Goal: Task Accomplishment & Management: Use online tool/utility

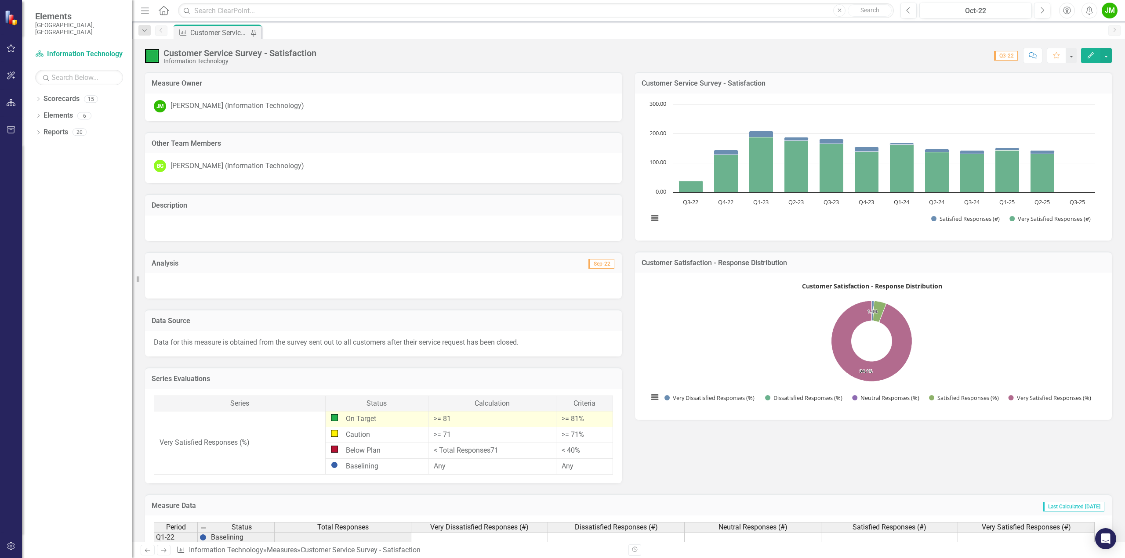
click at [1093, 56] on icon "Edit" at bounding box center [1091, 55] width 8 height 6
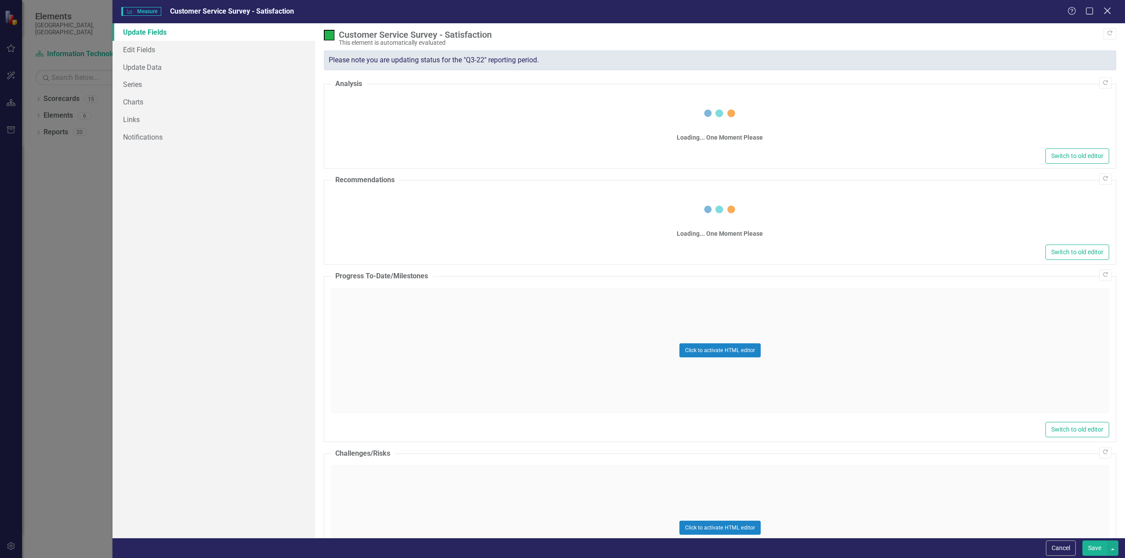
click at [1106, 13] on icon "Close" at bounding box center [1107, 11] width 11 height 8
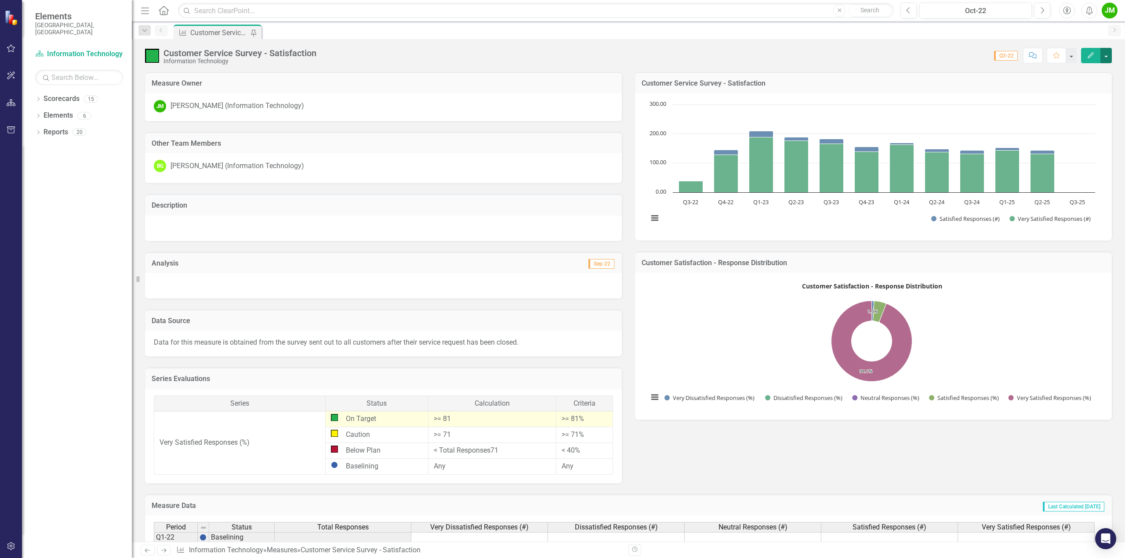
click at [1109, 57] on button "button" at bounding box center [1105, 55] width 11 height 15
click at [1062, 73] on link "Edit Edit Measure" at bounding box center [1069, 72] width 86 height 16
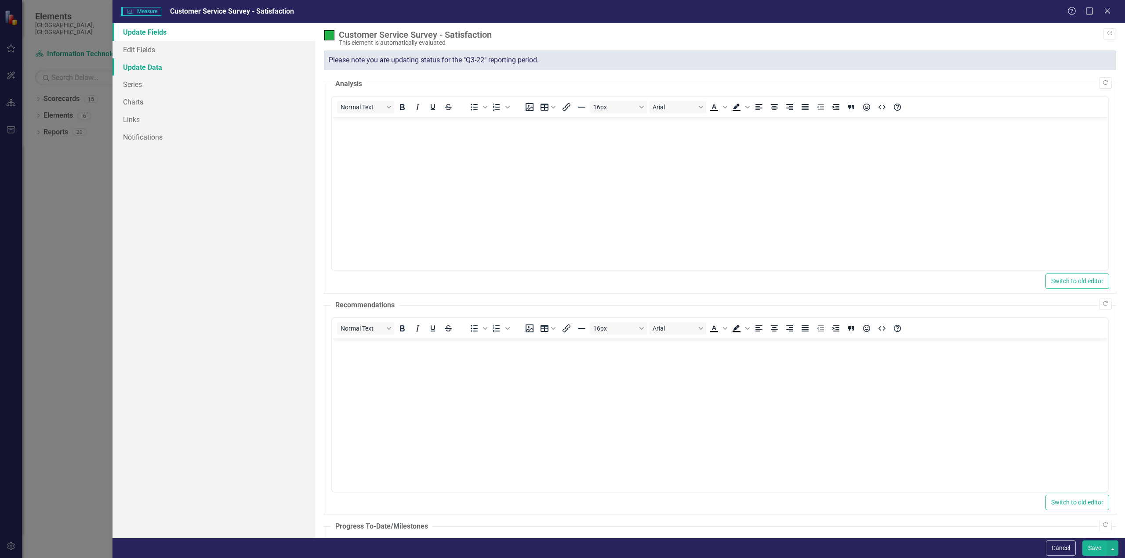
click at [149, 67] on link "Update Data" at bounding box center [213, 67] width 203 height 18
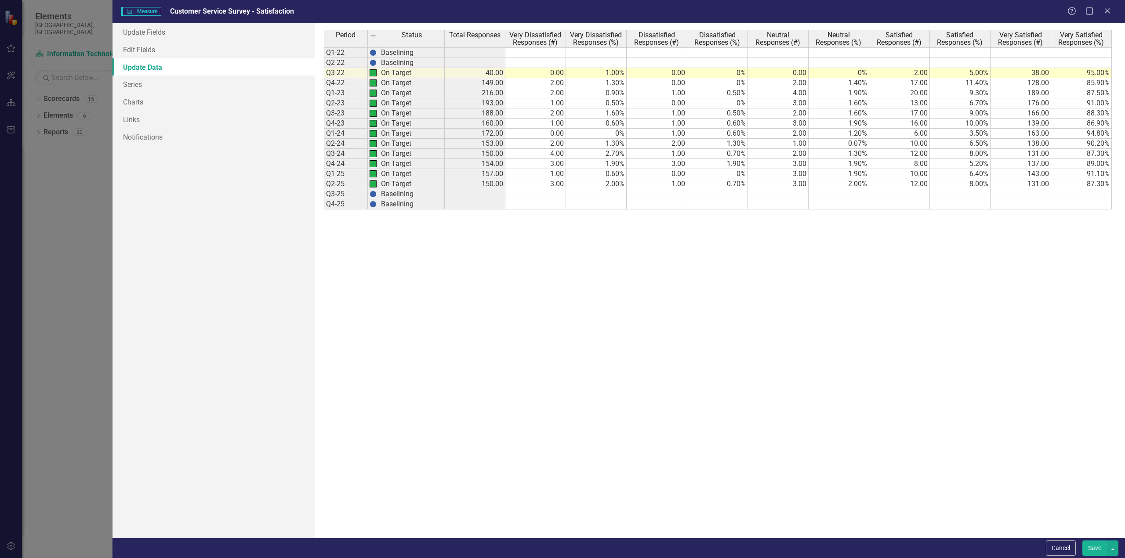
click at [558, 197] on td at bounding box center [535, 194] width 61 height 10
click at [542, 192] on td at bounding box center [535, 194] width 61 height 10
type textarea "3"
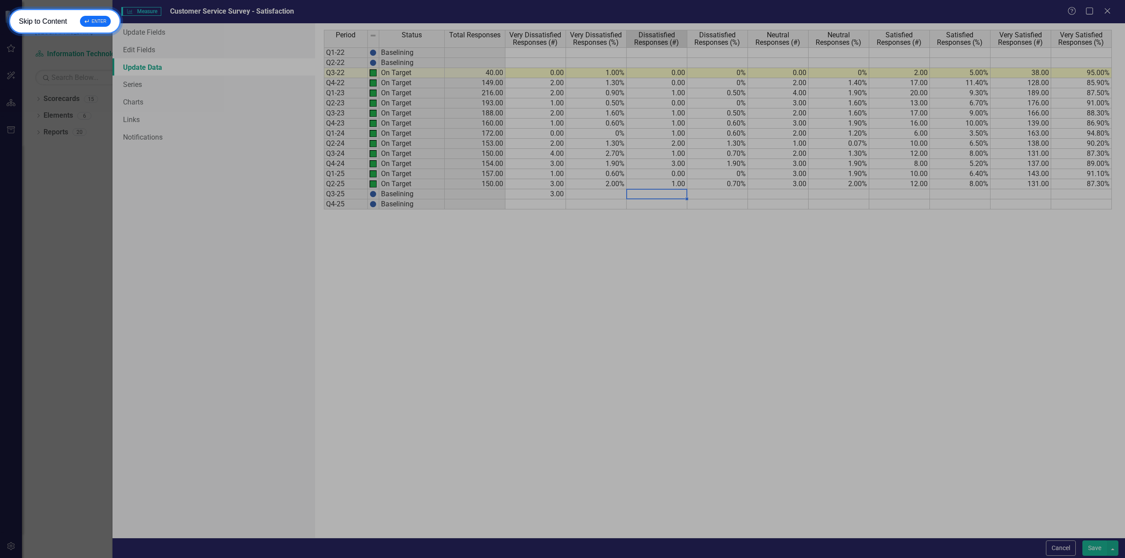
click at [94, 23] on div "↵ ENTER" at bounding box center [95, 21] width 31 height 11
click at [324, 189] on div "Period Status Total Responses Very Dissatisfied Responses (#) Very Dissatisfied…" at bounding box center [324, 120] width 0 height 180
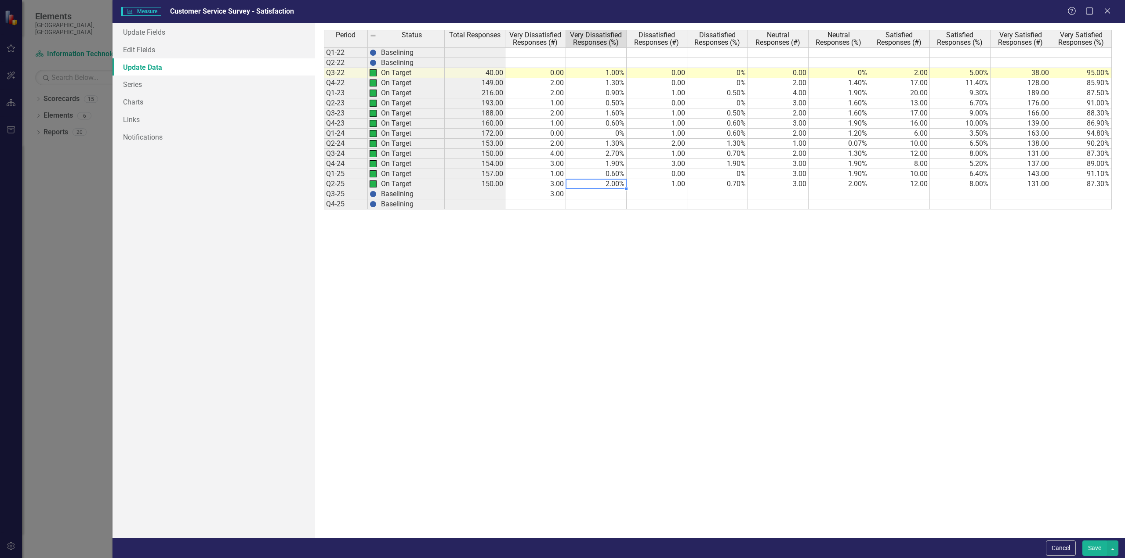
click at [646, 192] on td "Popup" at bounding box center [657, 194] width 61 height 10
click at [650, 194] on td "Popup" at bounding box center [657, 194] width 61 height 10
click at [627, 189] on textarea "Popup" at bounding box center [595, 184] width 61 height 11
click at [529, 191] on td "3.00" at bounding box center [535, 194] width 61 height 10
click at [1106, 10] on icon "Close" at bounding box center [1107, 11] width 11 height 8
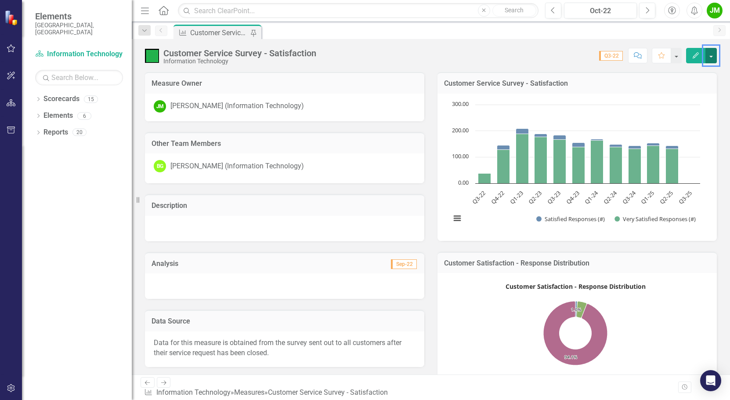
drag, startPoint x: 646, startPoint y: 0, endPoint x: 717, endPoint y: 0, distance: 71.2
click at [712, 58] on button "Menu" at bounding box center [711, 55] width 11 height 15
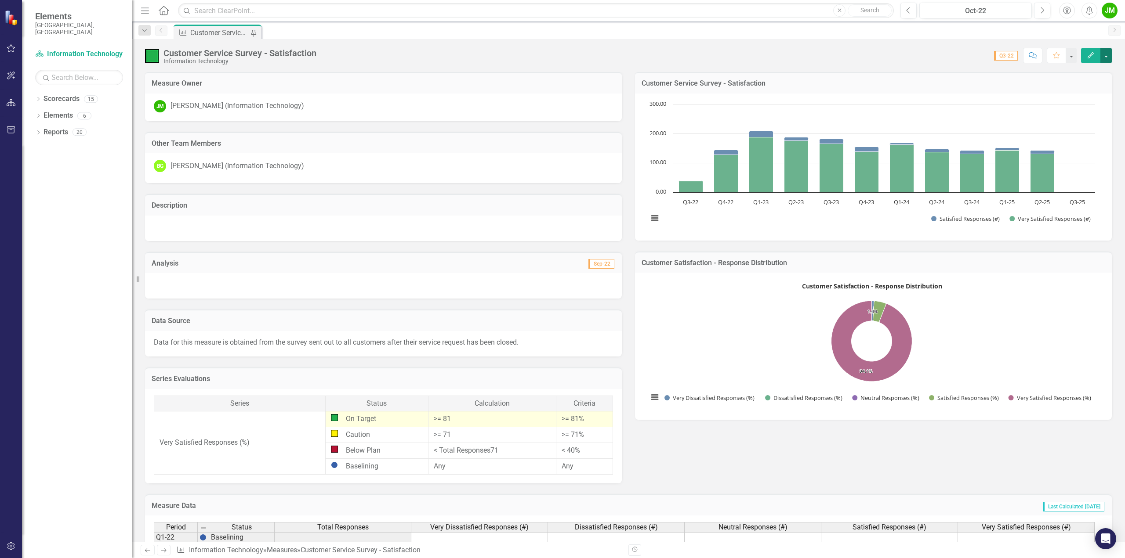
click at [1105, 55] on button "button" at bounding box center [1105, 55] width 11 height 15
click at [1067, 72] on link "Edit Edit Measure" at bounding box center [1069, 72] width 86 height 16
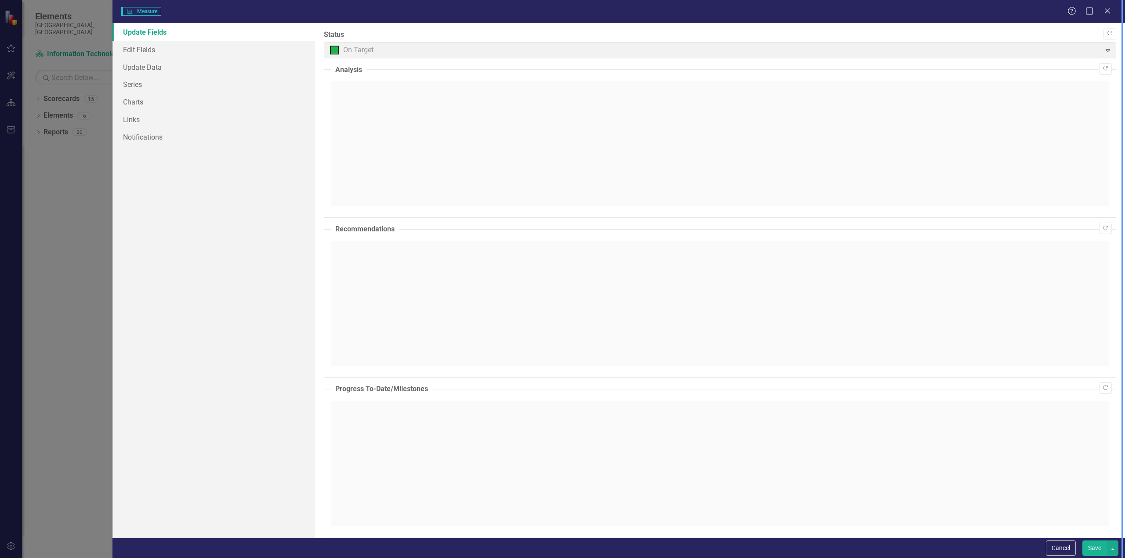
click at [130, 65] on div "Measure Measure Help Maximize Close Update Fields Edit Fields Update Data Serie…" at bounding box center [562, 279] width 1125 height 558
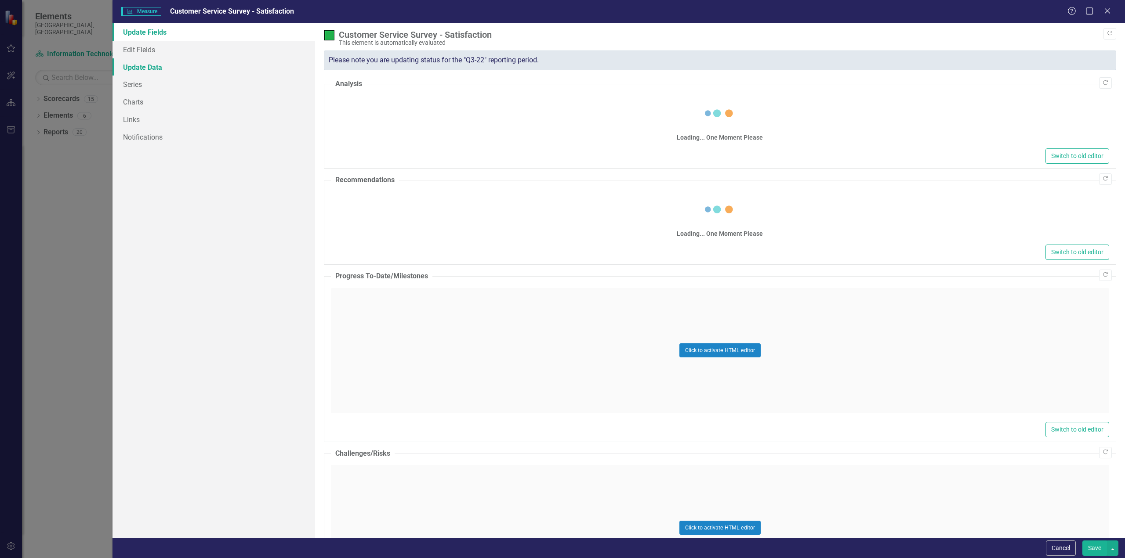
click at [141, 66] on link "Update Data" at bounding box center [213, 67] width 203 height 18
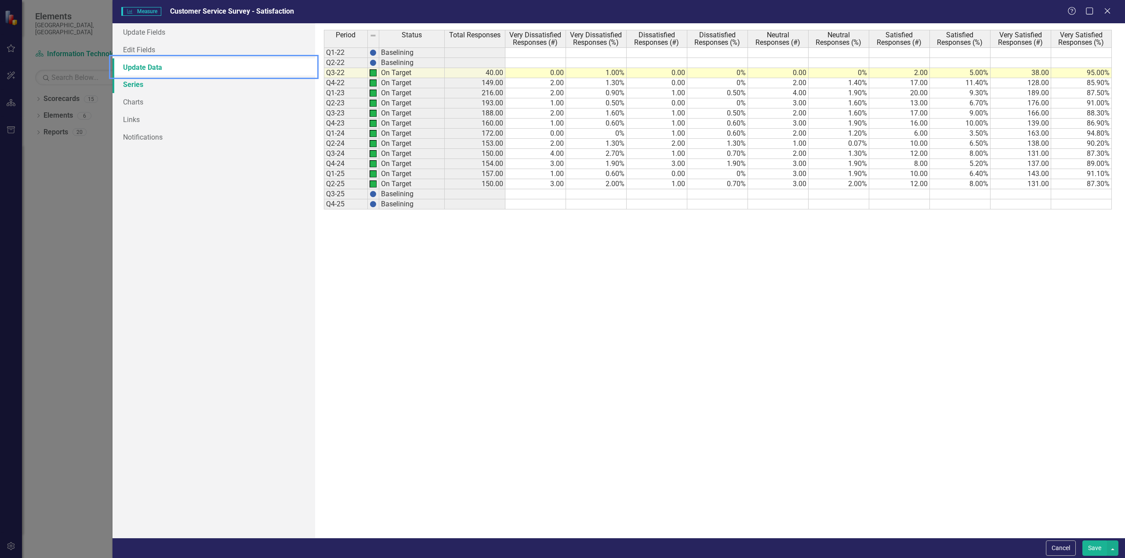
drag, startPoint x: 541, startPoint y: 191, endPoint x: 268, endPoint y: 76, distance: 296.0
click at [541, 191] on td "Popup" at bounding box center [535, 194] width 61 height 10
click at [545, 195] on td "Popup" at bounding box center [535, 194] width 61 height 10
click at [530, 193] on textarea "Popup" at bounding box center [535, 194] width 61 height 11
click at [581, 197] on td "Popup" at bounding box center [596, 194] width 61 height 10
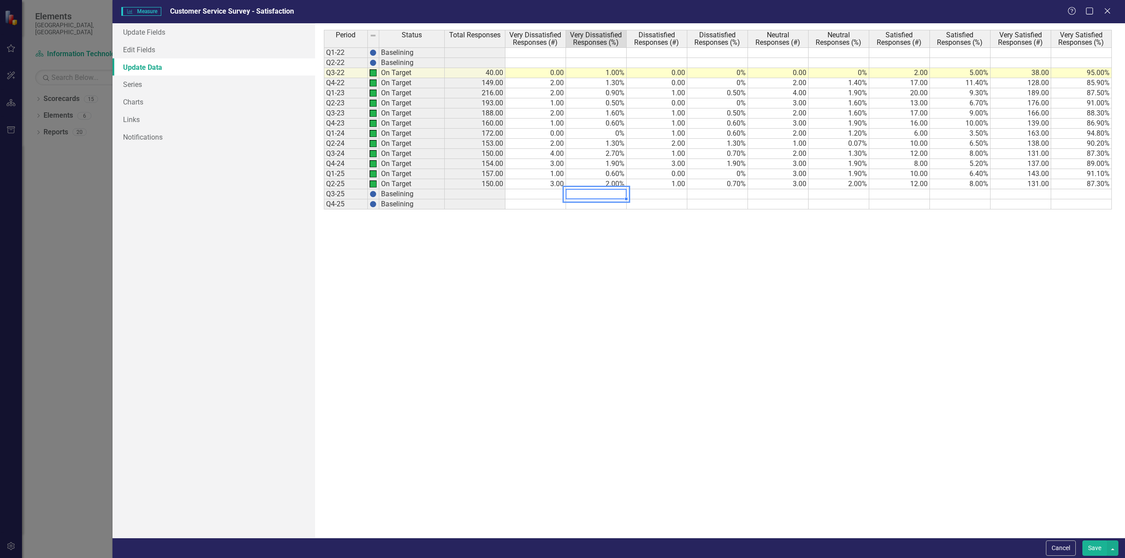
click at [546, 196] on td "Popup" at bounding box center [535, 194] width 61 height 10
